Goal: Find specific page/section: Find specific page/section

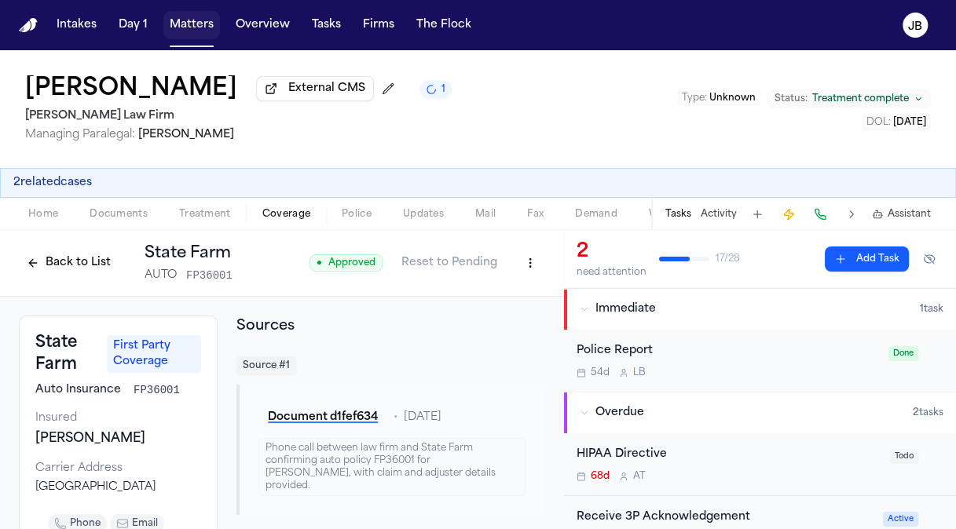
scroll to position [680, 0]
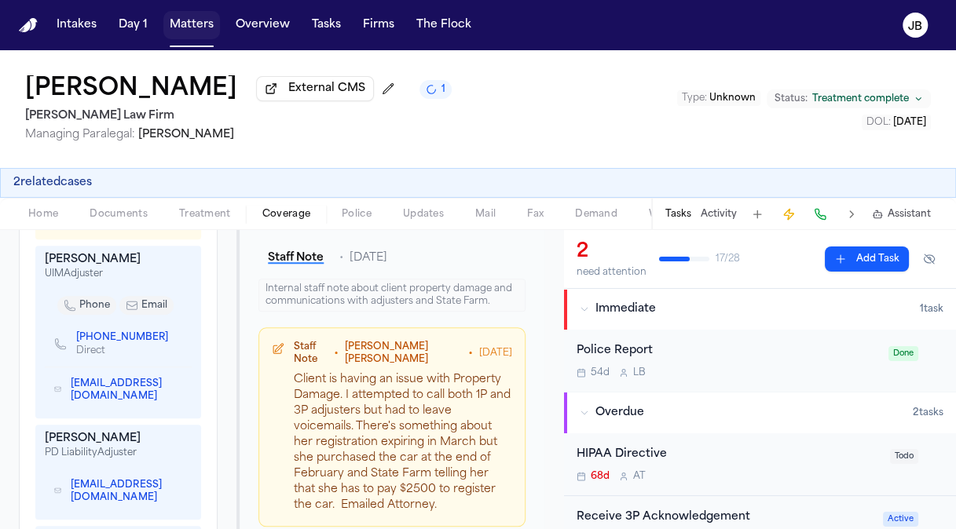
click at [203, 22] on button "Matters" at bounding box center [191, 25] width 57 height 28
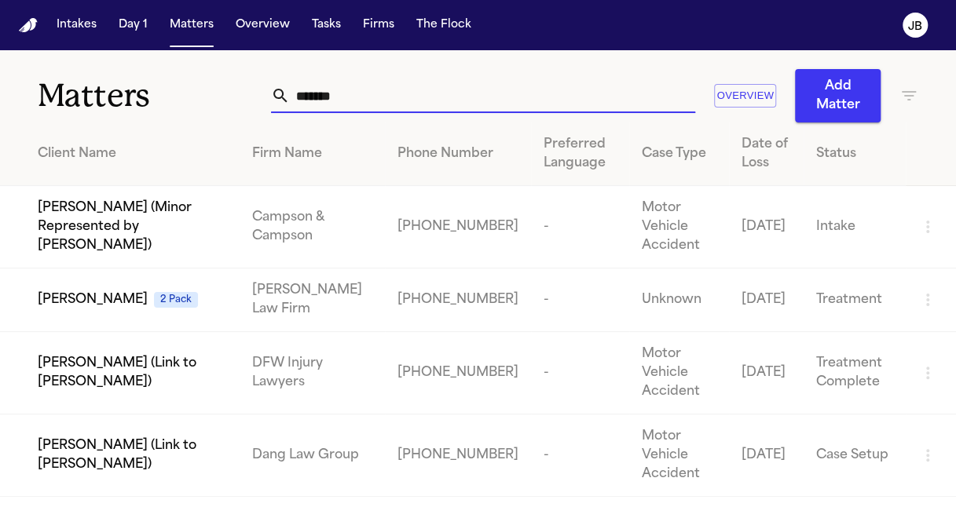
drag, startPoint x: 349, startPoint y: 95, endPoint x: 165, endPoint y: 94, distance: 183.8
click at [165, 94] on div "Matters ******* Overview Add Matter" at bounding box center [478, 86] width 956 height 72
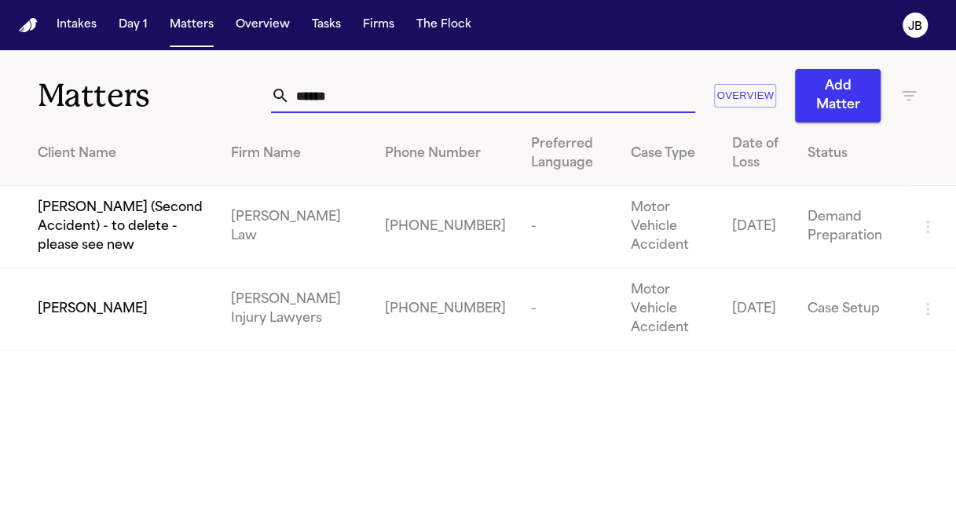
type input "******"
click at [179, 301] on div "[PERSON_NAME]" at bounding box center [122, 309] width 168 height 19
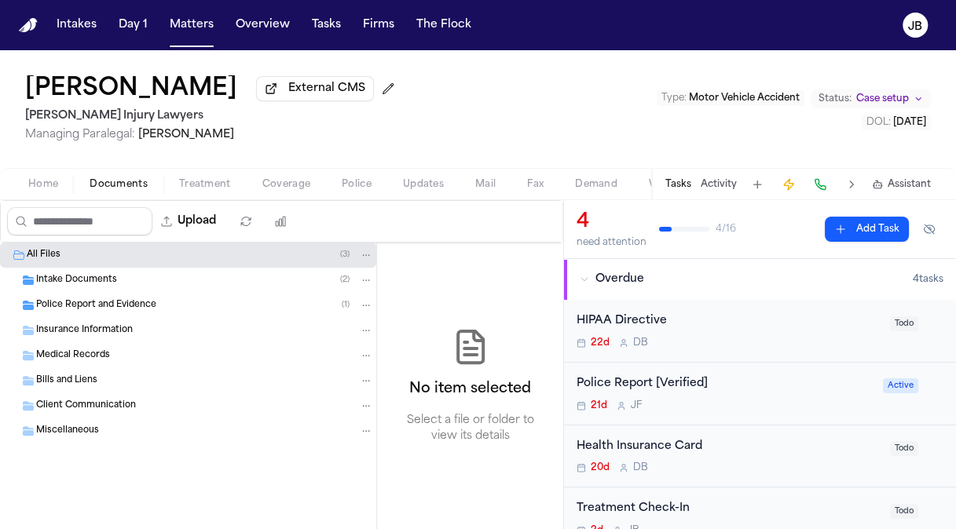
click at [104, 184] on span "Documents" at bounding box center [119, 184] width 58 height 13
click at [93, 277] on span "Intake Documents" at bounding box center [76, 280] width 81 height 13
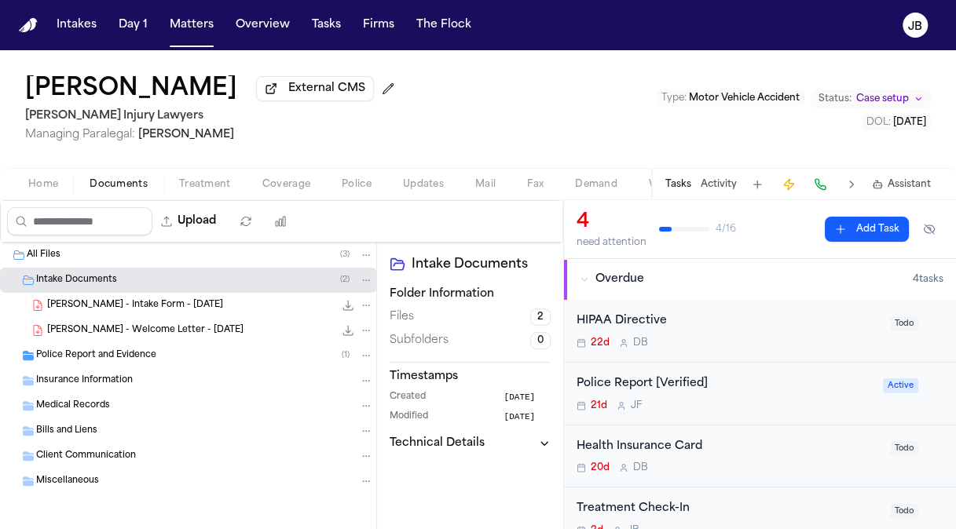
click at [174, 305] on span "[PERSON_NAME] - Intake Form - [DATE]" at bounding box center [135, 305] width 176 height 13
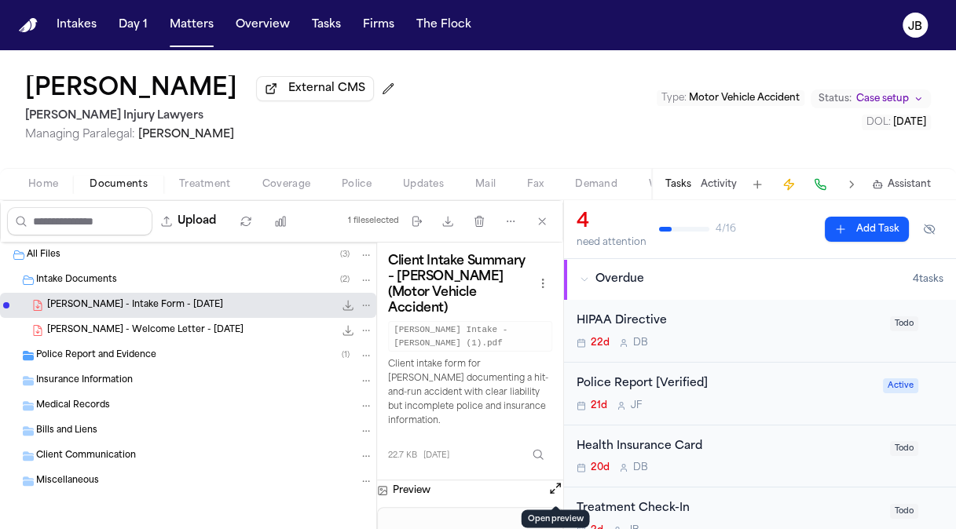
click at [568, 497] on div "Treatment Check-In 2d [PERSON_NAME] Todo" at bounding box center [760, 519] width 392 height 62
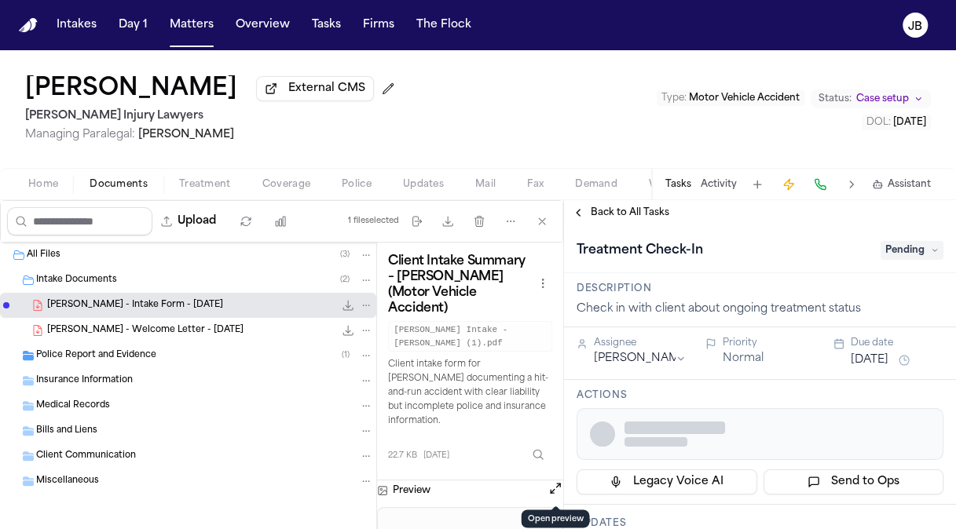
click at [550, 488] on button "Open preview" at bounding box center [556, 489] width 16 height 16
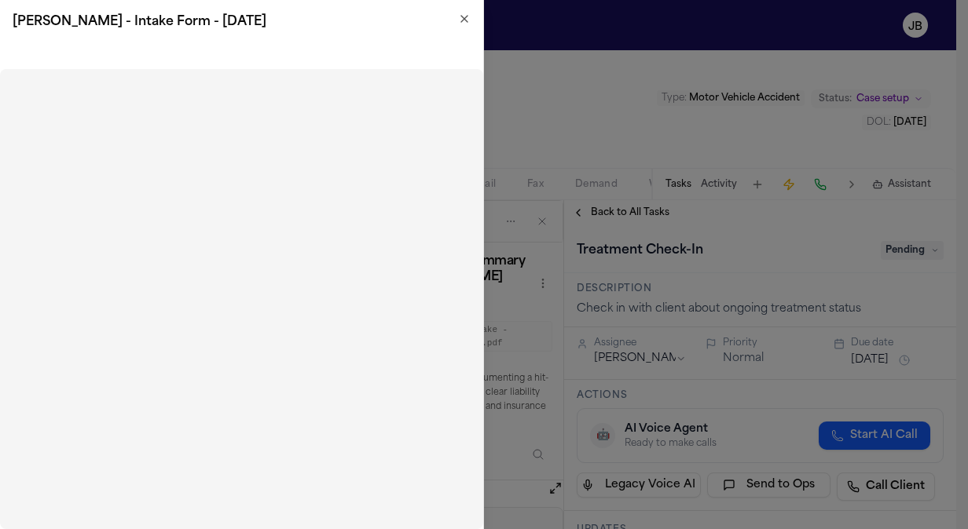
click at [468, 16] on icon "button" at bounding box center [464, 19] width 13 height 13
